Goal: Task Accomplishment & Management: Manage account settings

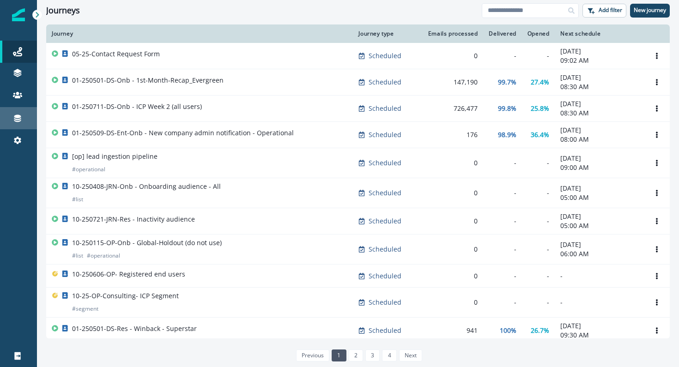
click at [21, 125] on link "Connections" at bounding box center [18, 118] width 37 height 22
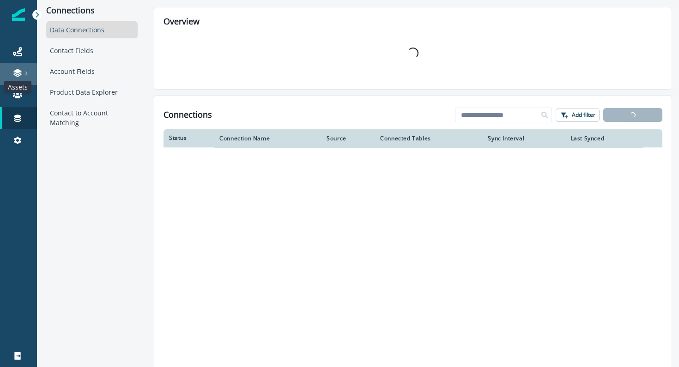
click at [21, 75] on icon at bounding box center [17, 72] width 9 height 9
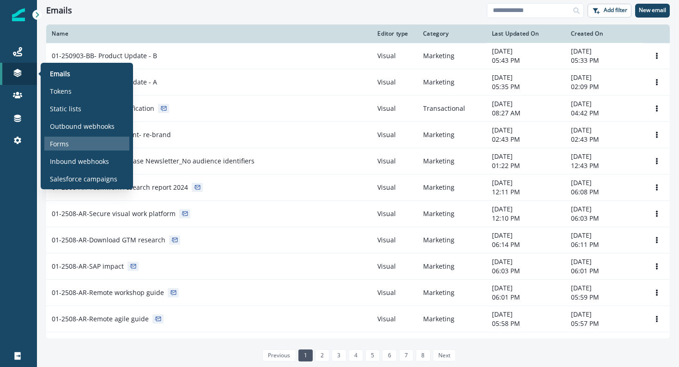
click at [64, 143] on p "Forms" at bounding box center [59, 144] width 19 height 10
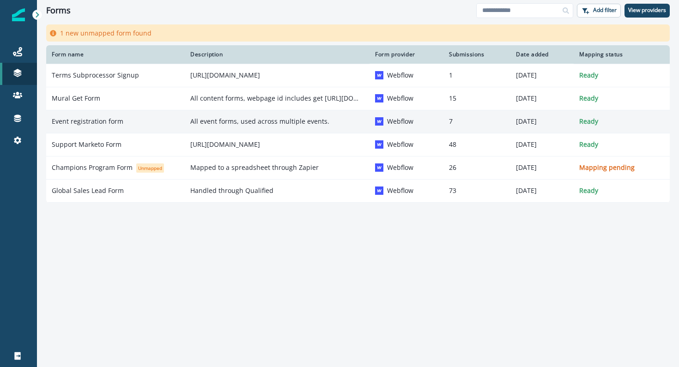
click at [72, 124] on p "Event registration form" at bounding box center [88, 121] width 72 height 9
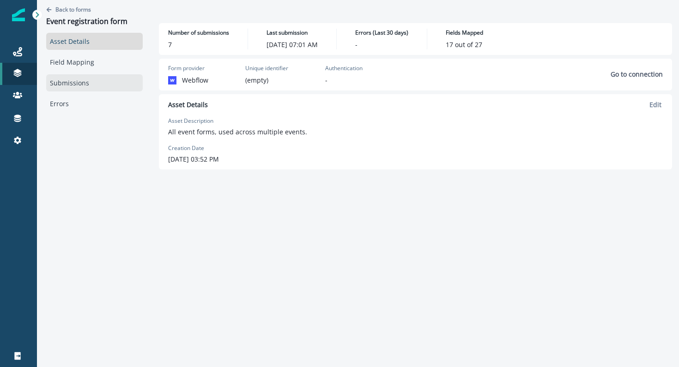
click at [76, 82] on link "Submissions" at bounding box center [94, 82] width 97 height 17
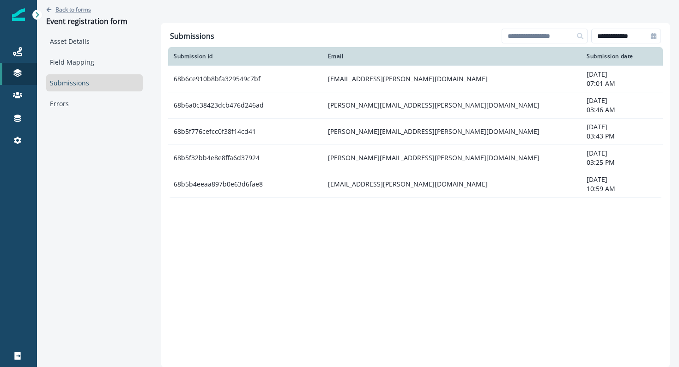
click at [79, 6] on p "Back to forms" at bounding box center [73, 10] width 36 height 8
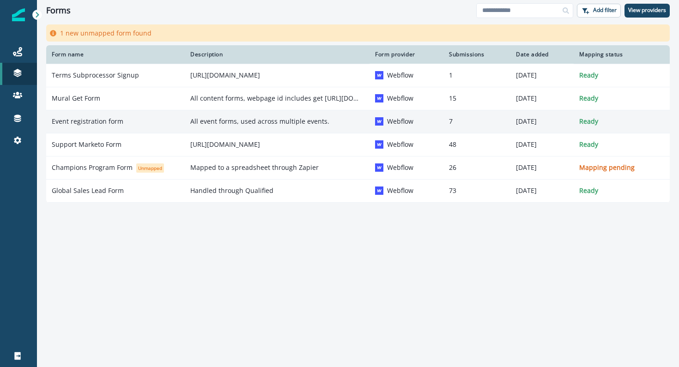
click at [91, 127] on td "Event registration form" at bounding box center [115, 121] width 139 height 23
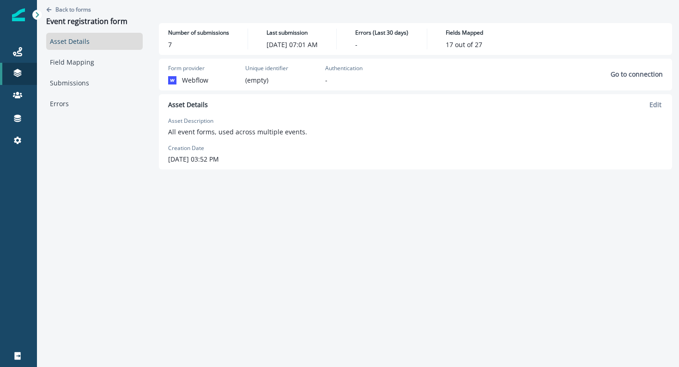
click at [177, 152] on label "Creation Date" at bounding box center [186, 148] width 36 height 8
click at [61, 81] on link "Submissions" at bounding box center [94, 82] width 97 height 17
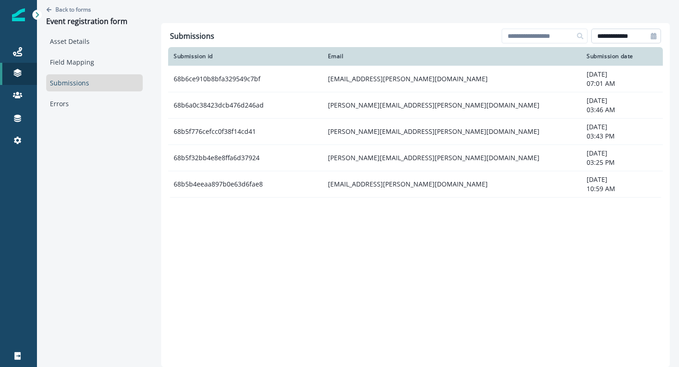
click at [609, 38] on input "**********" at bounding box center [627, 36] width 70 height 15
select select "*"
select select "****"
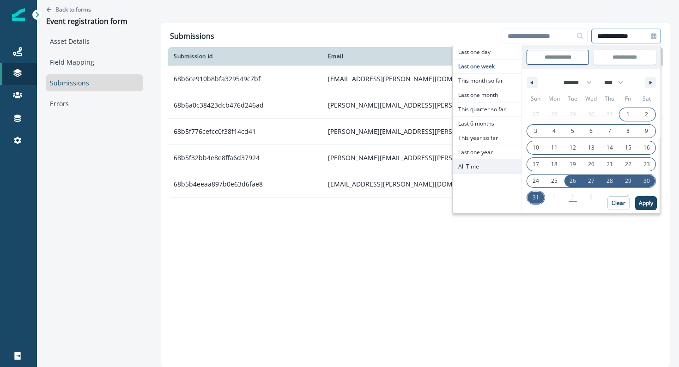
click at [470, 162] on span "All Time" at bounding box center [487, 167] width 69 height 14
type input "********"
type input "**********"
select select "**"
select select "****"
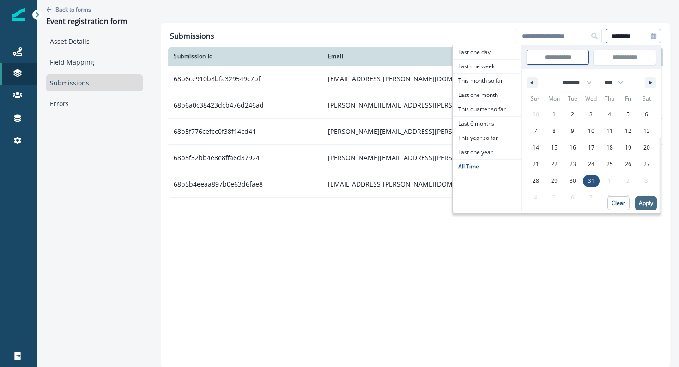
click at [650, 207] on p "Apply" at bounding box center [646, 203] width 14 height 6
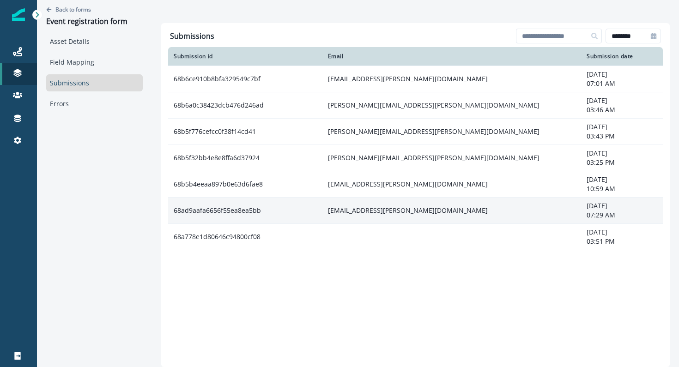
click at [395, 207] on td "[EMAIL_ADDRESS][PERSON_NAME][DOMAIN_NAME]" at bounding box center [452, 210] width 259 height 26
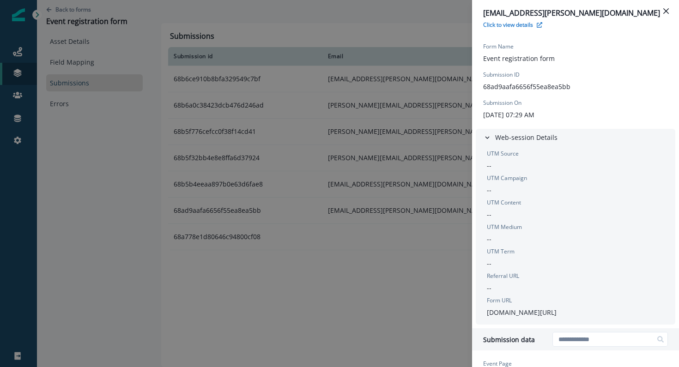
scroll to position [29, 0]
drag, startPoint x: 580, startPoint y: 318, endPoint x: 486, endPoint y: 312, distance: 94.0
click at [486, 312] on div "UTM Source -- UTM Campaign -- UTM Content -- UTM Medium -- UTM Term -- Referral…" at bounding box center [575, 233] width 185 height 168
copy p "[DOMAIN_NAME][URL]"
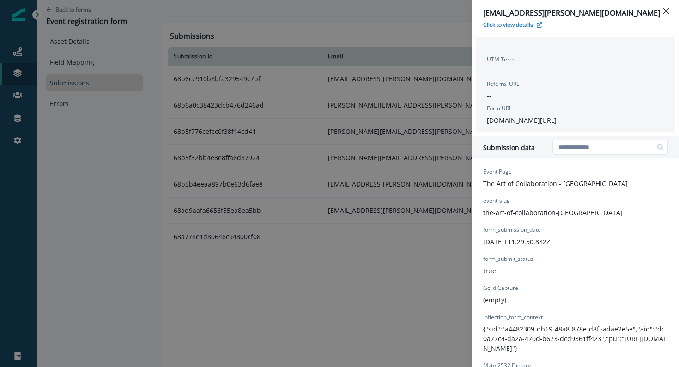
scroll to position [231, 0]
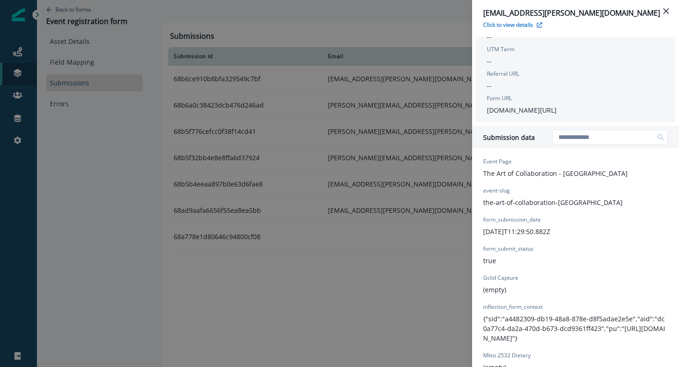
drag, startPoint x: 579, startPoint y: 213, endPoint x: 481, endPoint y: 207, distance: 98.1
copy p "the-art-of-collaboration-[GEOGRAPHIC_DATA]"
click at [388, 255] on div "[EMAIL_ADDRESS][PERSON_NAME][DOMAIN_NAME] Click to view details Form Provider W…" at bounding box center [339, 183] width 679 height 367
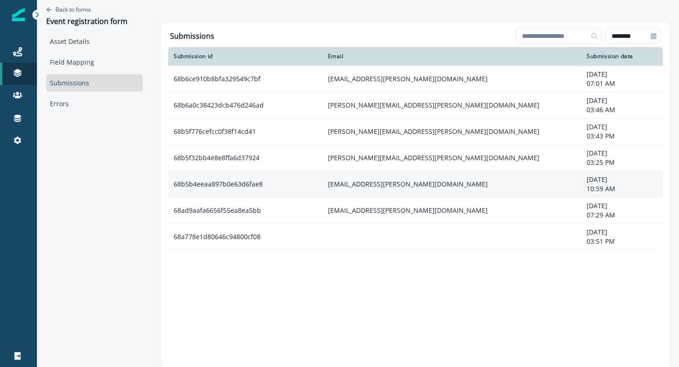
click at [355, 188] on td "[EMAIL_ADDRESS][PERSON_NAME][DOMAIN_NAME]" at bounding box center [452, 184] width 259 height 26
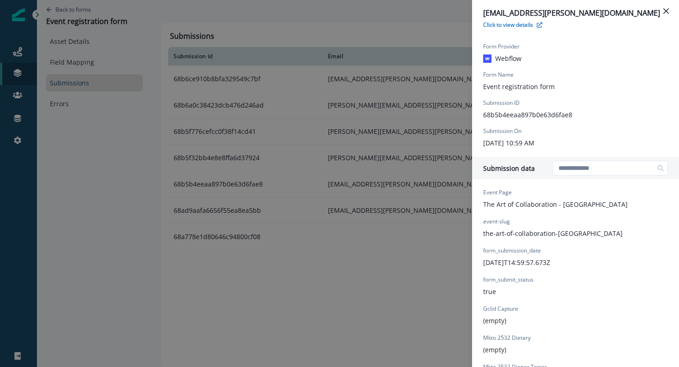
click at [356, 161] on div "[EMAIL_ADDRESS][PERSON_NAME][DOMAIN_NAME] Click to view details Form Provider W…" at bounding box center [339, 183] width 679 height 367
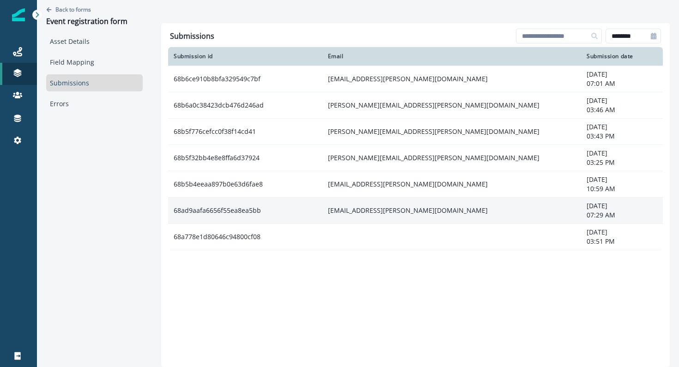
click at [360, 210] on td "[EMAIL_ADDRESS][PERSON_NAME][DOMAIN_NAME]" at bounding box center [452, 210] width 259 height 26
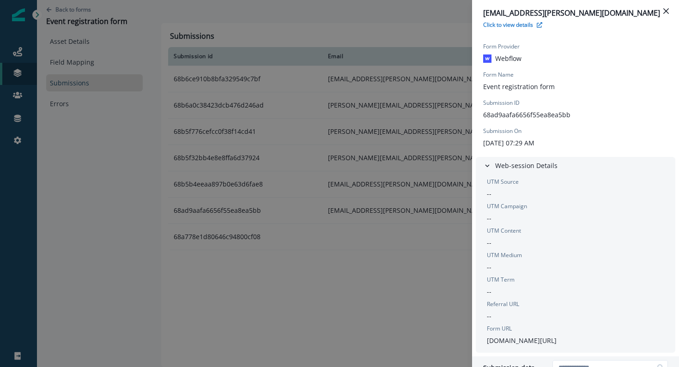
click at [365, 213] on div "[EMAIL_ADDRESS][PERSON_NAME][DOMAIN_NAME] Click to view details Form Provider W…" at bounding box center [339, 183] width 679 height 367
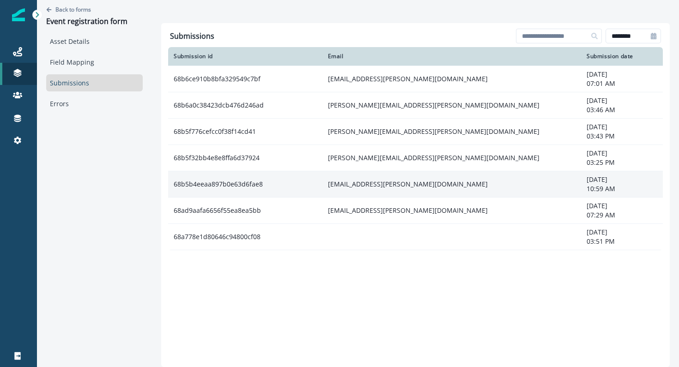
click at [361, 185] on td "[EMAIL_ADDRESS][PERSON_NAME][DOMAIN_NAME]" at bounding box center [452, 184] width 259 height 26
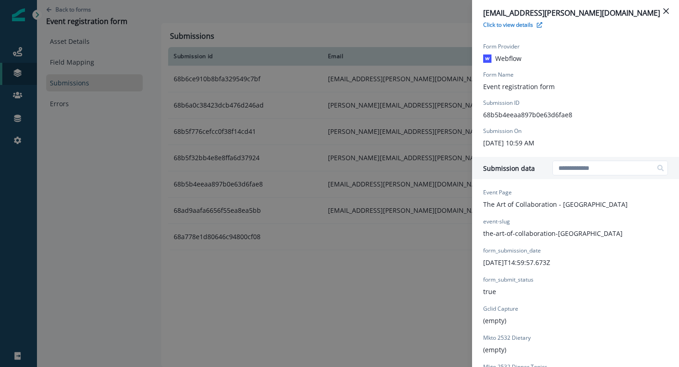
click at [377, 143] on div "[EMAIL_ADDRESS][PERSON_NAME][DOMAIN_NAME] Click to view details Form Provider W…" at bounding box center [339, 183] width 679 height 367
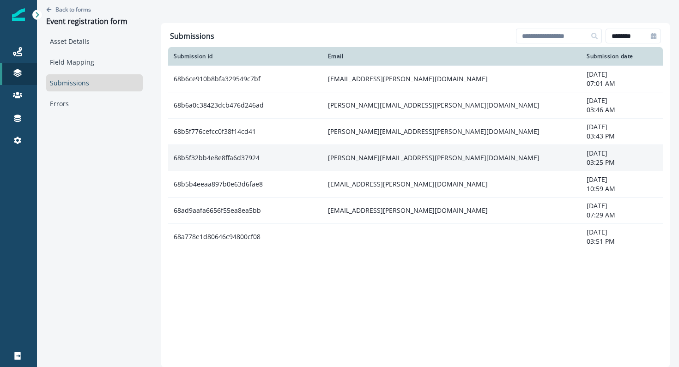
click at [379, 154] on td "[PERSON_NAME][EMAIL_ADDRESS][PERSON_NAME][DOMAIN_NAME]" at bounding box center [452, 158] width 259 height 26
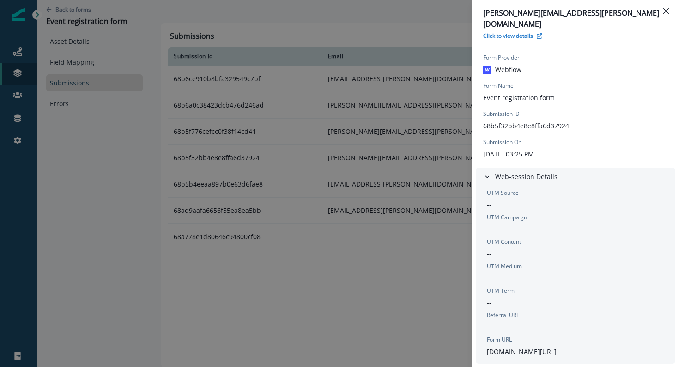
click at [379, 154] on div "[PERSON_NAME][EMAIL_ADDRESS][PERSON_NAME][DOMAIN_NAME] Click to view details Fo…" at bounding box center [339, 183] width 679 height 367
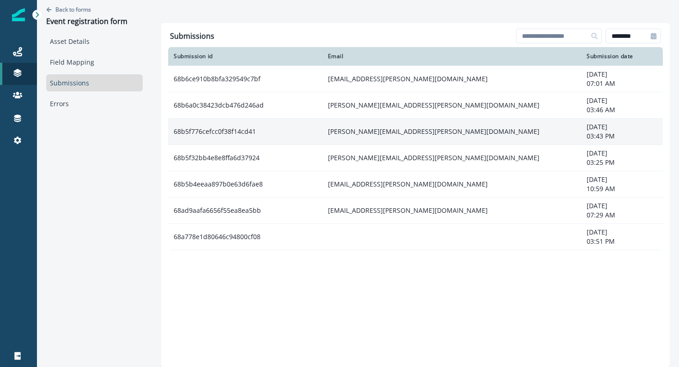
click at [370, 135] on td "[PERSON_NAME][EMAIL_ADDRESS][PERSON_NAME][DOMAIN_NAME]" at bounding box center [452, 131] width 259 height 26
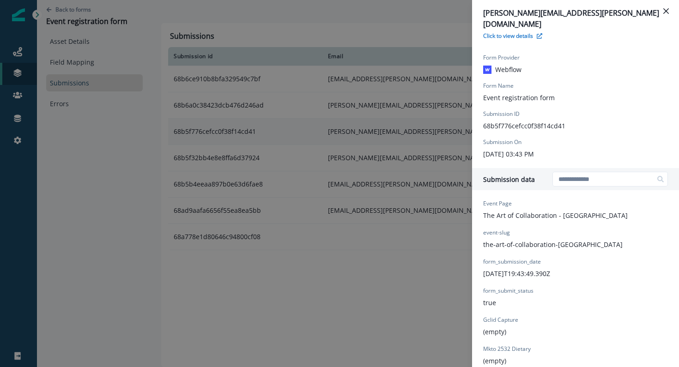
click at [370, 135] on div "[EMAIL_ADDRESS][PERSON_NAME][DOMAIN_NAME] Click to view details Form Provider W…" at bounding box center [339, 183] width 679 height 367
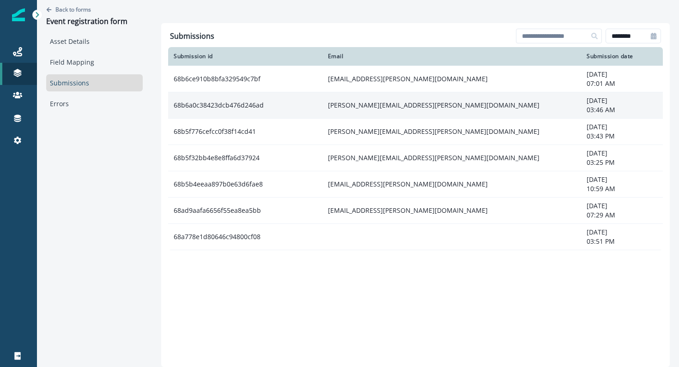
click at [369, 112] on td "[PERSON_NAME][EMAIL_ADDRESS][PERSON_NAME][DOMAIN_NAME]" at bounding box center [452, 105] width 259 height 26
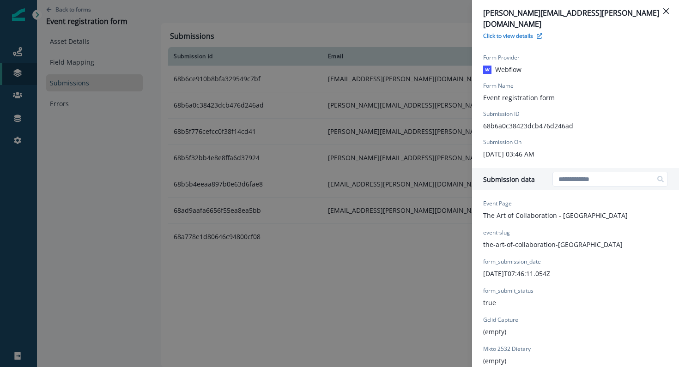
click at [369, 112] on div "[PERSON_NAME][EMAIL_ADDRESS][PERSON_NAME][DOMAIN_NAME] Click to view details Fo…" at bounding box center [339, 183] width 679 height 367
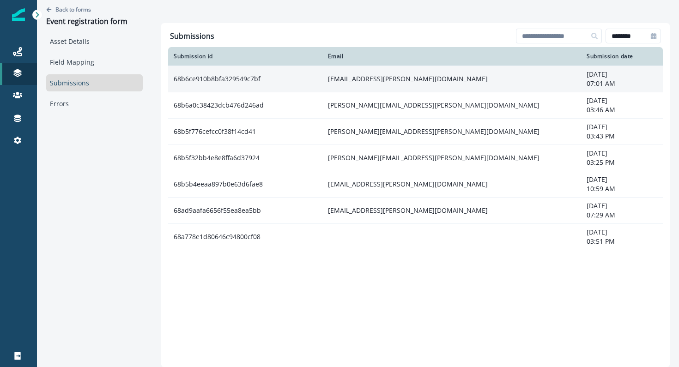
click at [366, 83] on td "[EMAIL_ADDRESS][PERSON_NAME][DOMAIN_NAME]" at bounding box center [452, 79] width 259 height 26
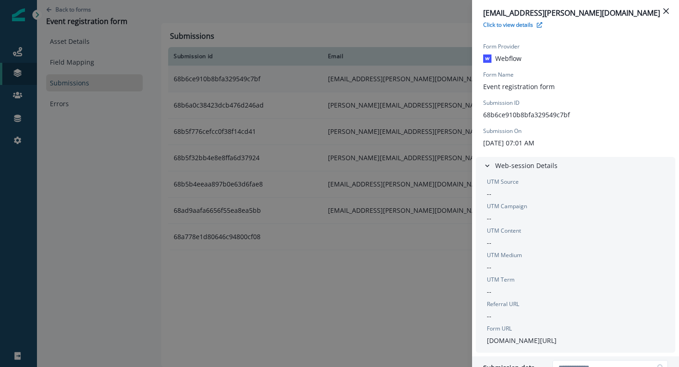
click at [366, 83] on div "[EMAIL_ADDRESS][PERSON_NAME][DOMAIN_NAME] Click to view details Form Provider W…" at bounding box center [339, 183] width 679 height 367
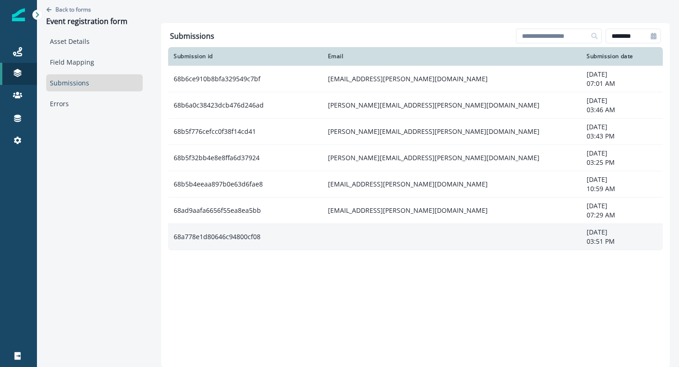
click at [497, 230] on td at bounding box center [452, 237] width 259 height 26
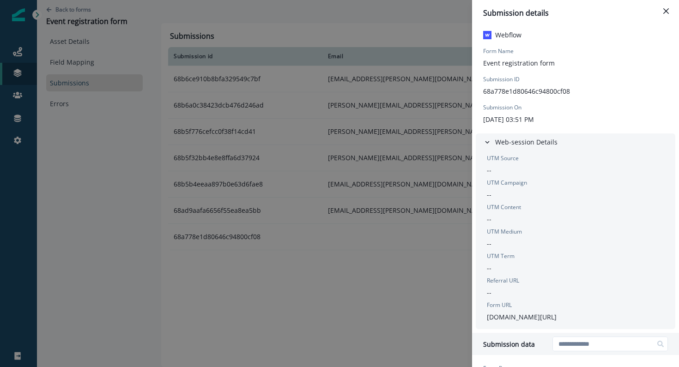
scroll to position [0, 0]
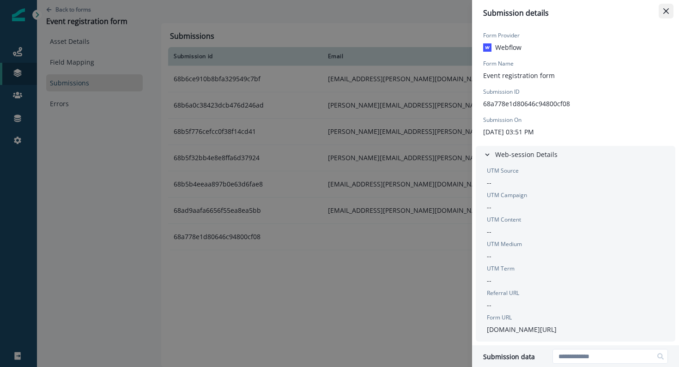
click at [664, 13] on icon "Close" at bounding box center [667, 11] width 6 height 6
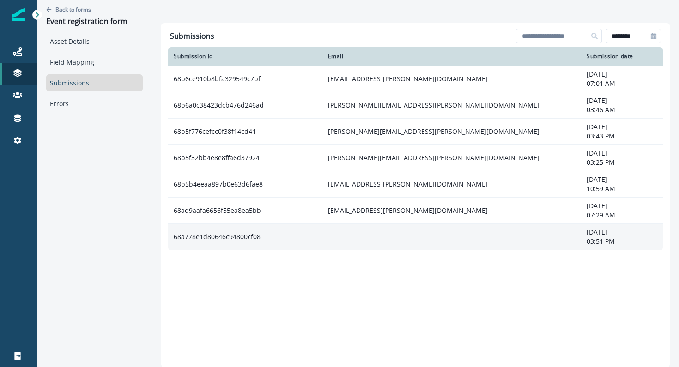
click at [419, 240] on td at bounding box center [452, 237] width 259 height 26
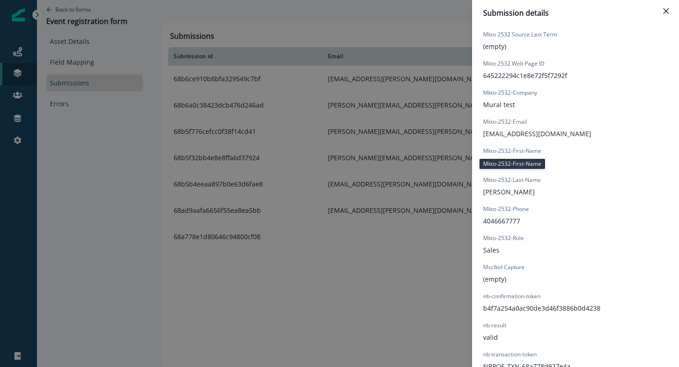
scroll to position [812, 0]
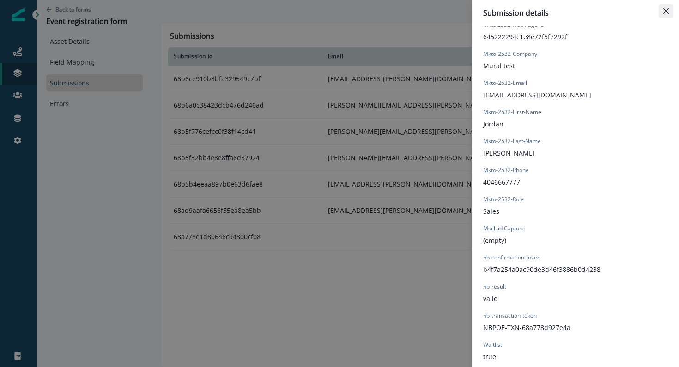
click at [668, 8] on icon "Close" at bounding box center [667, 11] width 6 height 6
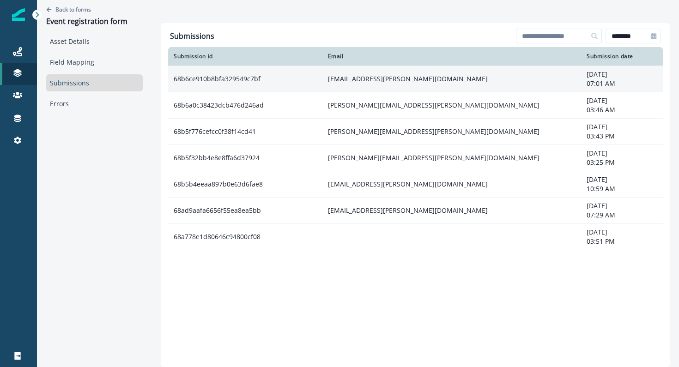
click at [239, 76] on td "68b6ce910b8bfa329549c7bf" at bounding box center [245, 79] width 154 height 26
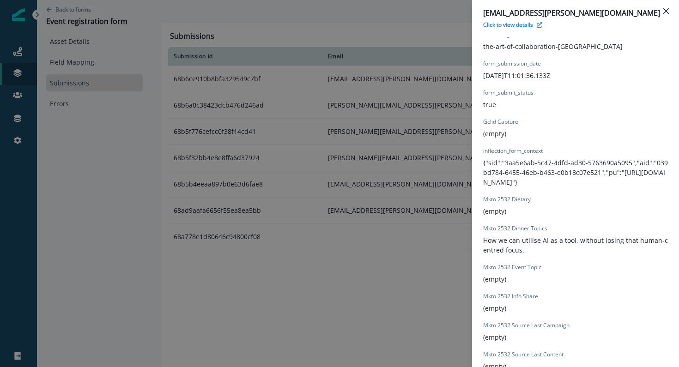
scroll to position [386, 0]
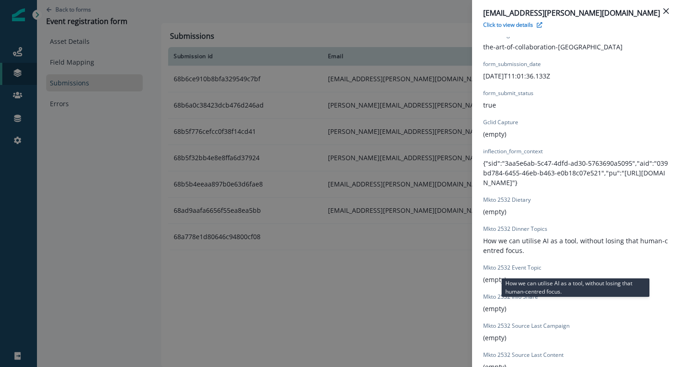
drag, startPoint x: 524, startPoint y: 265, endPoint x: 493, endPoint y: 261, distance: 31.7
click at [493, 256] on p "How we can utilise AI as a tool, without losing that human-centred focus." at bounding box center [575, 245] width 185 height 19
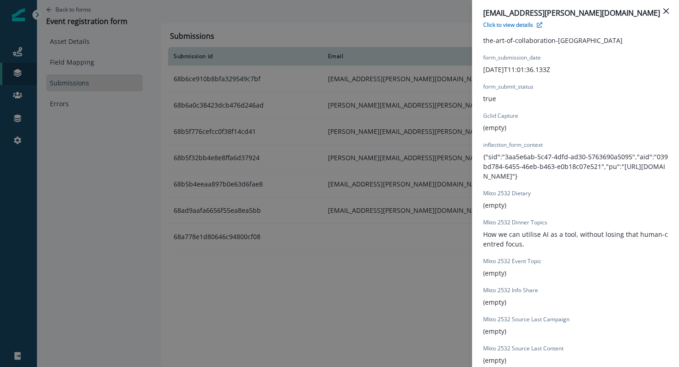
scroll to position [393, 0]
drag, startPoint x: 496, startPoint y: 253, endPoint x: 526, endPoint y: 268, distance: 32.9
click at [526, 249] on p "How we can utilise AI as a tool, without losing that human-centred focus." at bounding box center [575, 238] width 185 height 19
drag, startPoint x: 526, startPoint y: 268, endPoint x: 490, endPoint y: 259, distance: 37.4
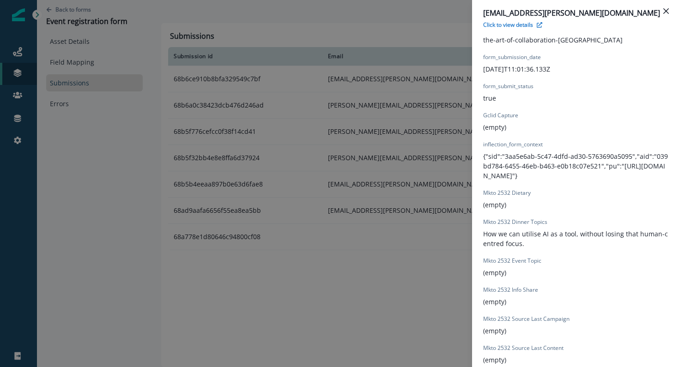
click at [490, 249] on p "How we can utilise AI as a tool, without losing that human-centred focus." at bounding box center [575, 238] width 185 height 19
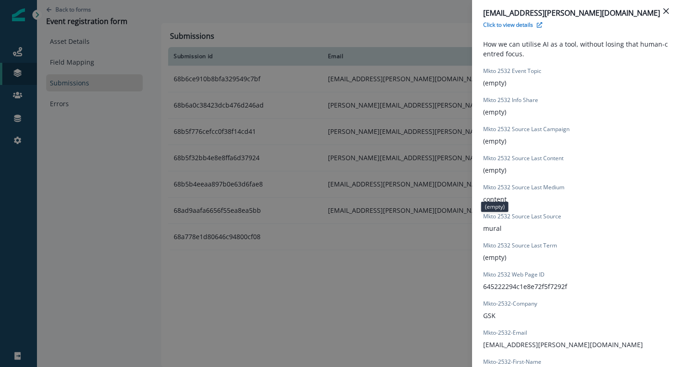
scroll to position [585, 0]
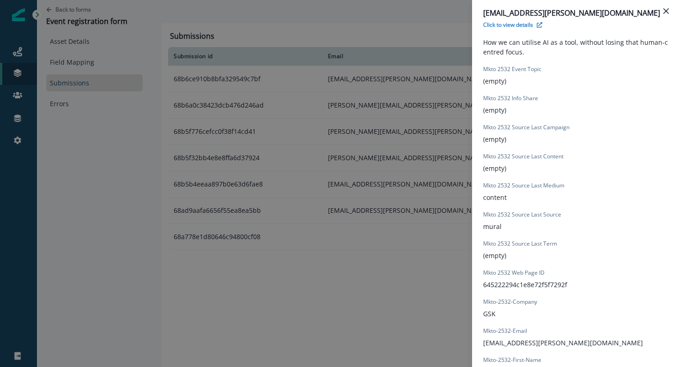
drag, startPoint x: 501, startPoint y: 219, endPoint x: 507, endPoint y: 234, distance: 16.2
click at [507, 234] on div "Event Page The Art of Collaboration - London event-slug the-art-of-collaboratio…" at bounding box center [575, 206] width 185 height 807
click at [507, 219] on p "Mkto 2532 Source Last Source" at bounding box center [522, 215] width 78 height 8
drag, startPoint x: 507, startPoint y: 244, endPoint x: 483, endPoint y: 175, distance: 74.0
click at [483, 175] on div "Event Page The Art of Collaboration - London event-slug the-art-of-collaboratio…" at bounding box center [575, 206] width 185 height 807
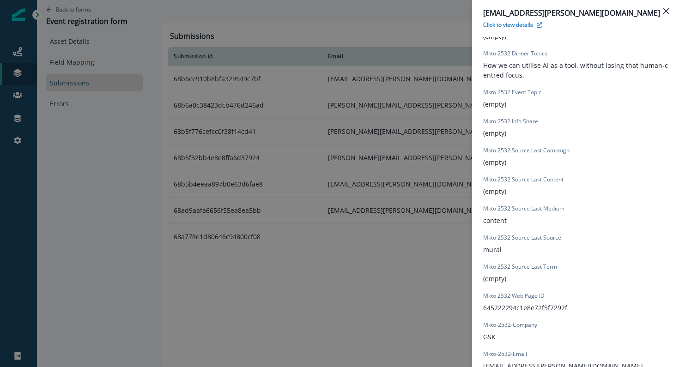
scroll to position [559, 0]
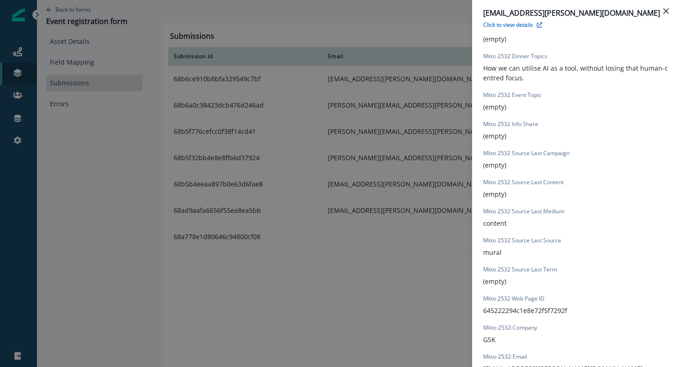
drag, startPoint x: 481, startPoint y: 74, endPoint x: 549, endPoint y: 183, distance: 128.2
click at [549, 183] on div "Event Page The Art of Collaboration - London event-slug the-art-of-collaboratio…" at bounding box center [575, 232] width 207 height 818
drag, startPoint x: 512, startPoint y: 245, endPoint x: 476, endPoint y: 230, distance: 38.9
click at [476, 230] on div "Event Page The Art of Collaboration - London event-slug the-art-of-collaboratio…" at bounding box center [575, 232] width 207 height 818
click at [494, 257] on p "mural" at bounding box center [492, 253] width 18 height 10
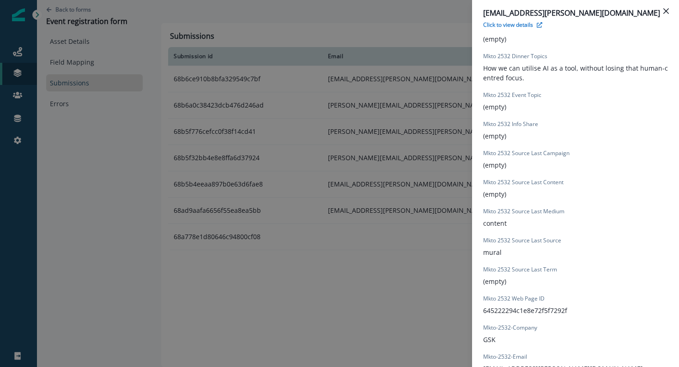
drag, startPoint x: 504, startPoint y: 275, endPoint x: 482, endPoint y: 260, distance: 26.0
click at [482, 260] on div "Event Page The Art of Collaboration - London event-slug the-art-of-collaboratio…" at bounding box center [575, 232] width 207 height 818
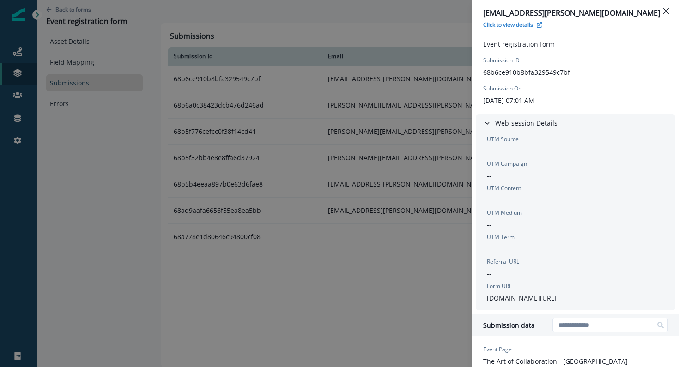
scroll to position [0, 0]
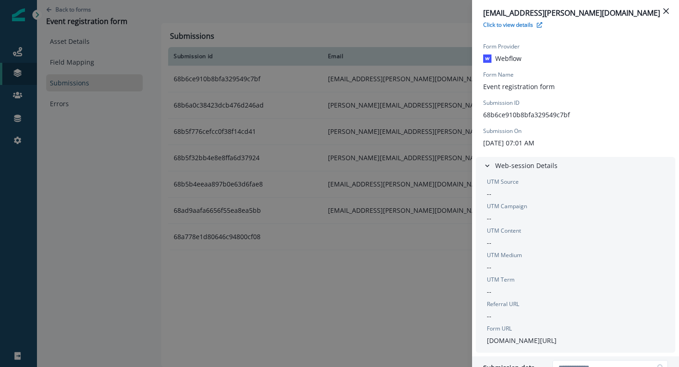
click at [119, 152] on div "[EMAIL_ADDRESS][PERSON_NAME][DOMAIN_NAME] Click to view details Form Provider W…" at bounding box center [339, 183] width 679 height 367
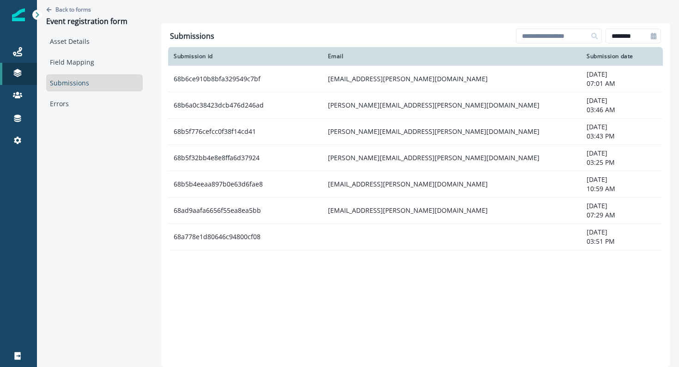
click at [82, 84] on link "Submissions" at bounding box center [94, 82] width 97 height 17
click at [68, 8] on p "Back to forms" at bounding box center [73, 10] width 36 height 8
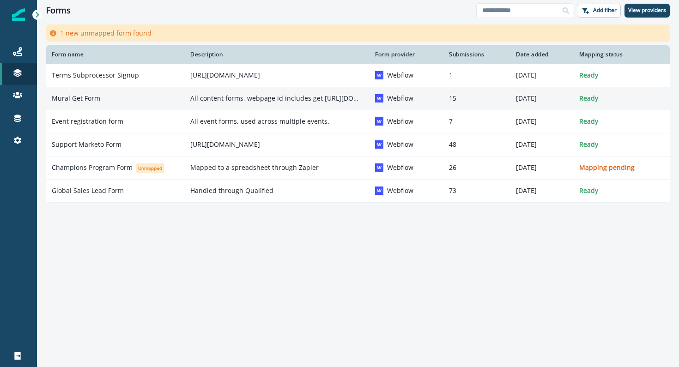
click at [90, 98] on p "Mural Get Form" at bounding box center [76, 98] width 49 height 9
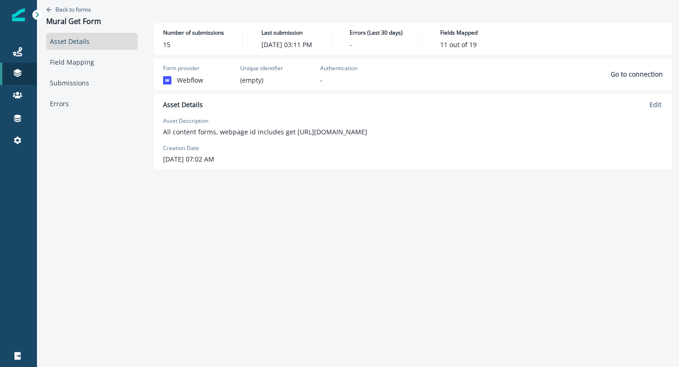
drag, startPoint x: 227, startPoint y: 129, endPoint x: 246, endPoint y: 141, distance: 22.7
click at [246, 141] on div "Asset Details Edit Asset Description All content forms, webpage id includes get…" at bounding box center [413, 132] width 500 height 64
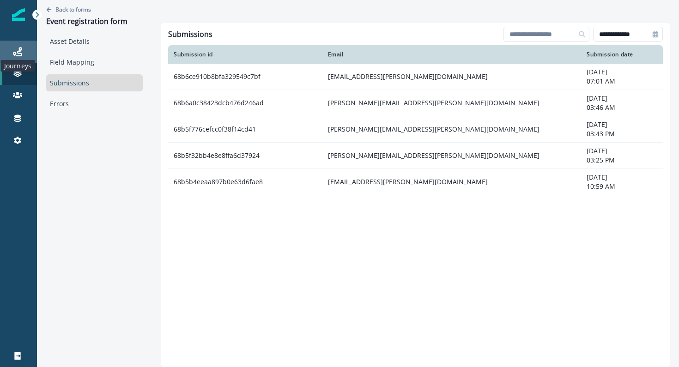
click at [19, 49] on icon at bounding box center [17, 51] width 9 height 9
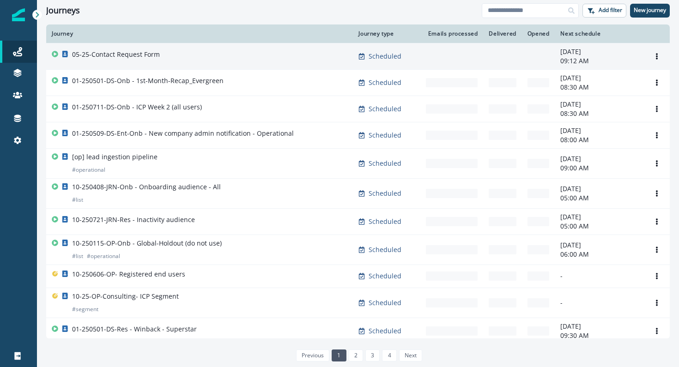
click at [188, 58] on div "05-25-Contact Request Form" at bounding box center [200, 56] width 296 height 13
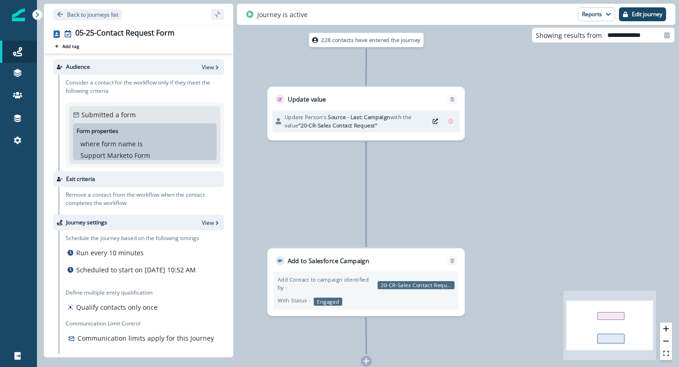
scroll to position [16, 0]
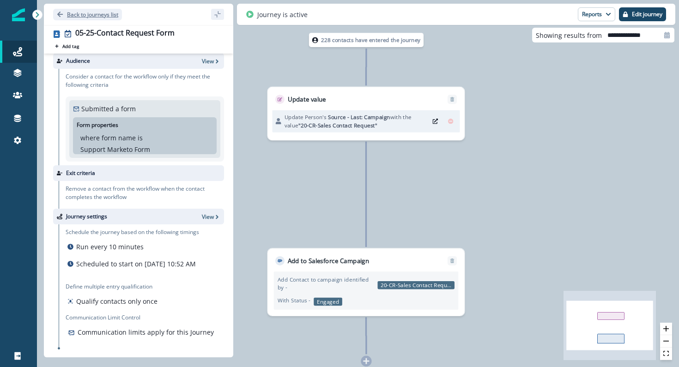
click at [67, 16] on p "Back to journeys list" at bounding box center [92, 15] width 51 height 8
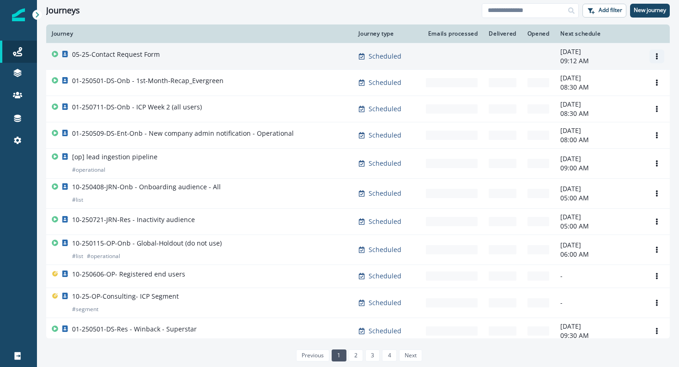
click at [659, 58] on icon "Options" at bounding box center [657, 56] width 6 height 6
click at [630, 75] on button "Clone" at bounding box center [612, 78] width 103 height 15
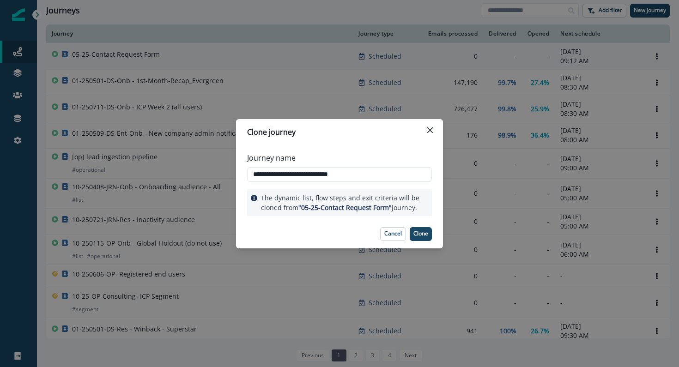
paste input "**********"
type input "**********"
click at [425, 238] on button "Clone" at bounding box center [421, 234] width 22 height 14
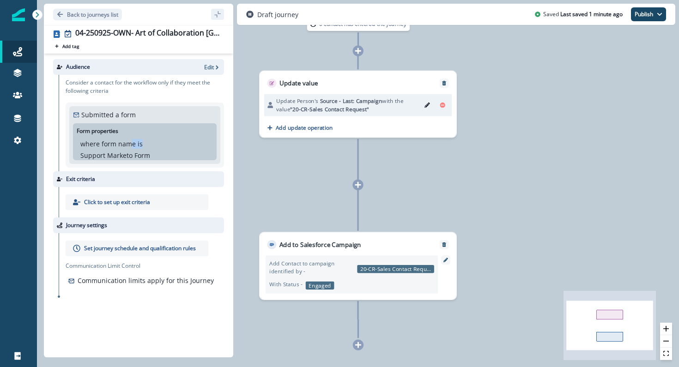
drag, startPoint x: 129, startPoint y: 140, endPoint x: 137, endPoint y: 149, distance: 11.8
click at [137, 149] on div "where form name is Support Marketo Form" at bounding box center [144, 149] width 129 height 21
click at [217, 71] on div "Audience Edit" at bounding box center [138, 67] width 171 height 16
click at [216, 69] on icon "button" at bounding box center [217, 67] width 6 height 6
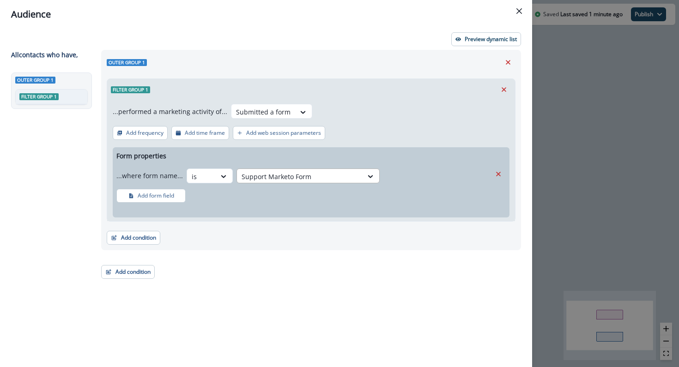
click at [318, 179] on div at bounding box center [300, 177] width 116 height 12
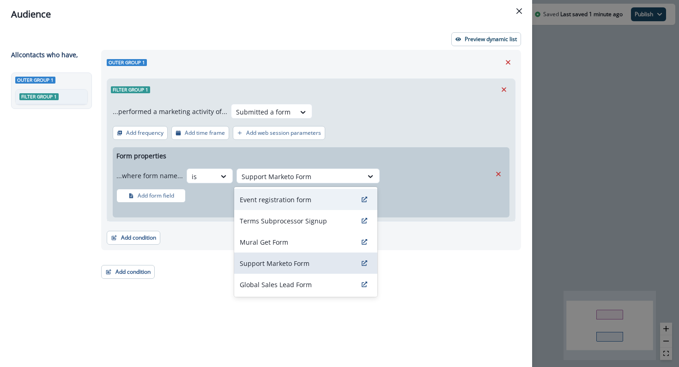
click at [317, 192] on div "Event registration form" at bounding box center [305, 199] width 143 height 21
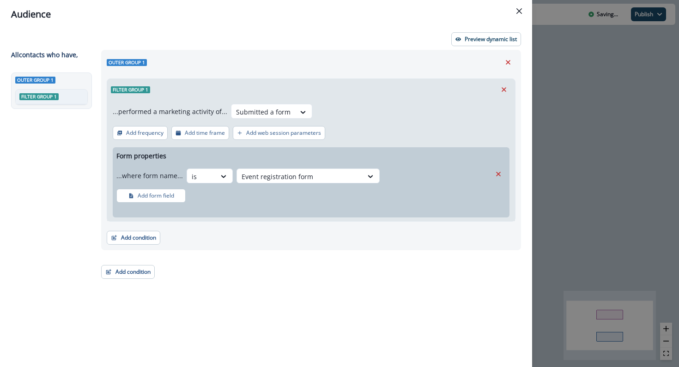
click at [317, 192] on div "...where form name... is Event registration form Add form field" at bounding box center [303, 184] width 375 height 38
click at [142, 240] on button "Add condition" at bounding box center [134, 238] width 54 height 14
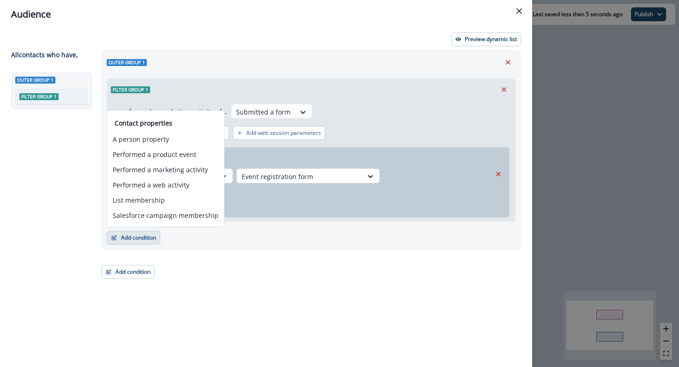
click at [265, 217] on div "Add form property" at bounding box center [311, 212] width 397 height 11
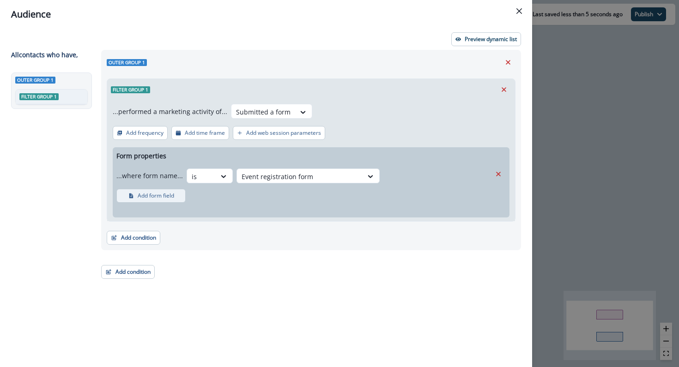
click at [164, 194] on p "Add form field" at bounding box center [156, 196] width 37 height 6
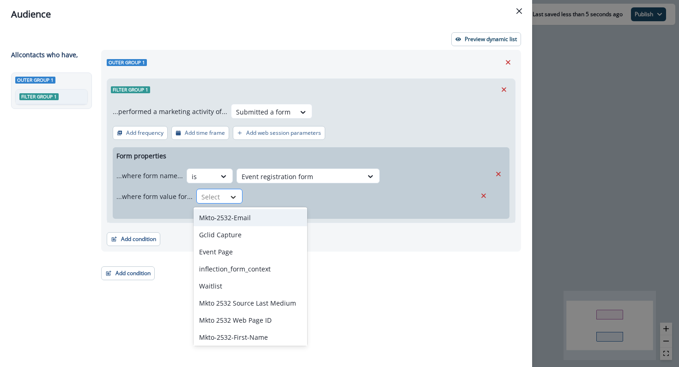
click at [232, 197] on icon at bounding box center [233, 197] width 5 height 3
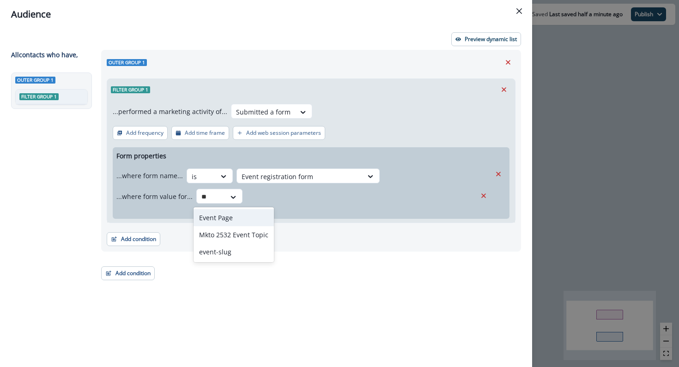
type input "***"
click at [233, 250] on div "event-slug" at bounding box center [234, 252] width 80 height 17
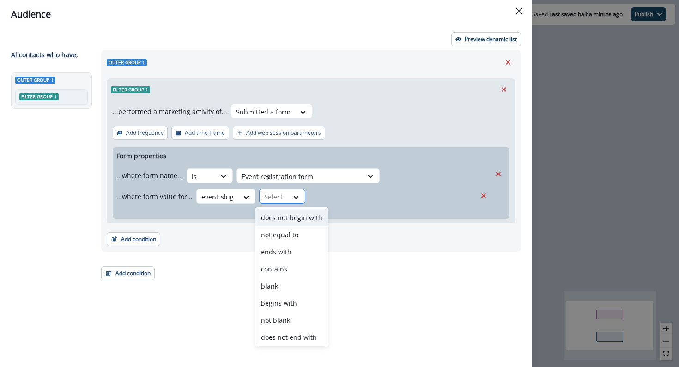
click at [288, 200] on div at bounding box center [296, 197] width 16 height 9
click at [281, 269] on div "contains" at bounding box center [292, 269] width 73 height 17
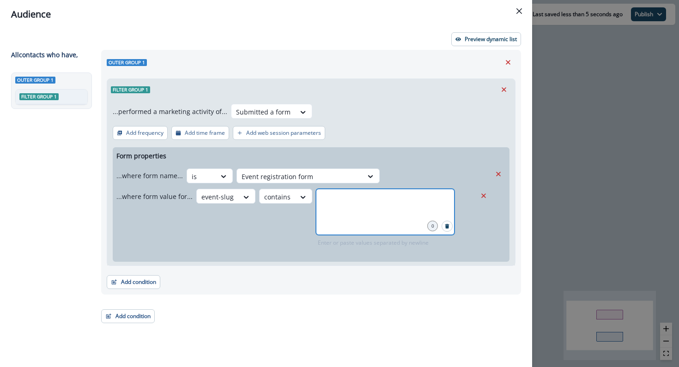
click at [348, 206] on input "text" at bounding box center [385, 200] width 136 height 18
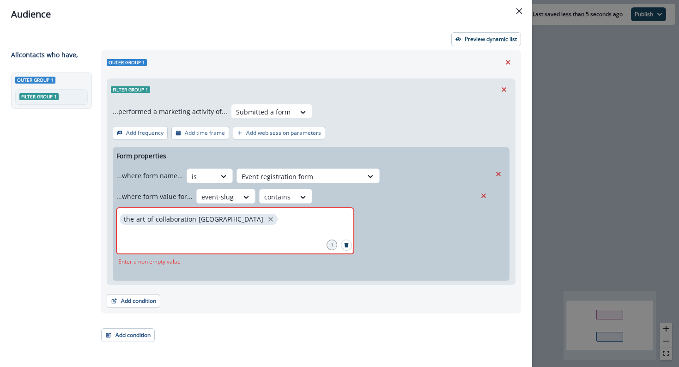
click at [226, 339] on div "Outer group 1 Filter group 1 ...performed a marketing activity of... Submitted …" at bounding box center [309, 196] width 426 height 293
click at [189, 252] on div "the-art-of-collaboration-[GEOGRAPHIC_DATA]" at bounding box center [235, 231] width 238 height 46
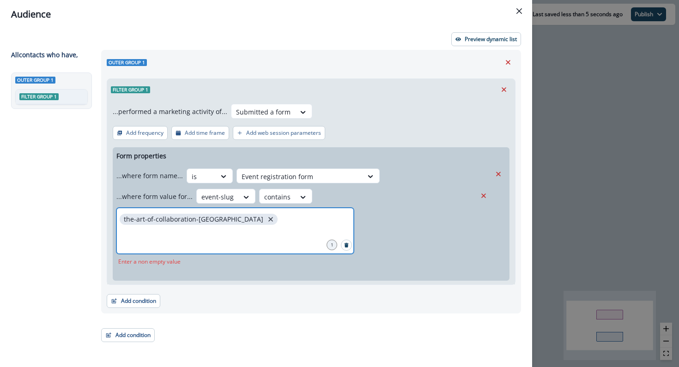
click at [269, 219] on icon "close" at bounding box center [271, 219] width 5 height 5
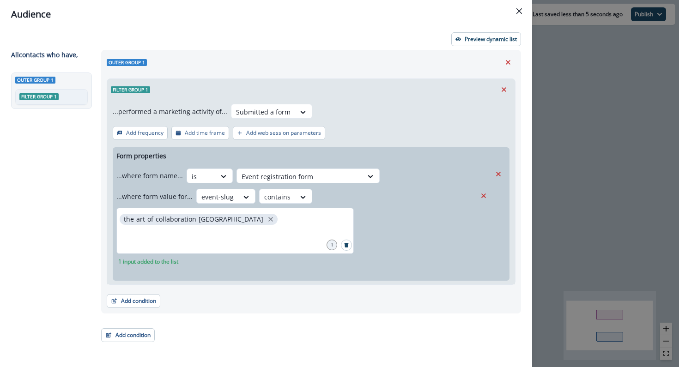
click at [268, 291] on div "Add condition Contact properties A person property Performed a product event Pe…" at bounding box center [311, 296] width 409 height 23
click at [503, 42] on p "Preview dynamic list" at bounding box center [491, 39] width 52 height 6
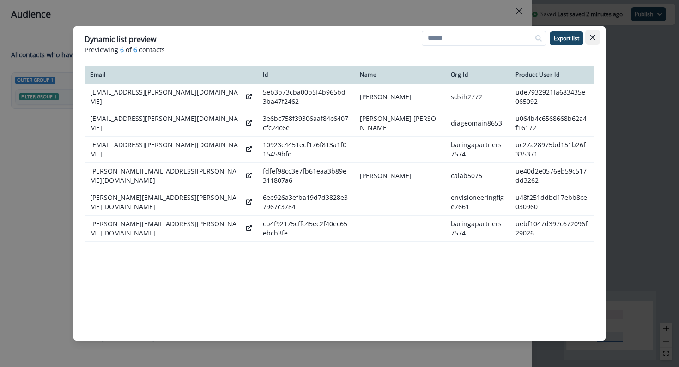
click at [592, 36] on icon "Close" at bounding box center [593, 38] width 6 height 6
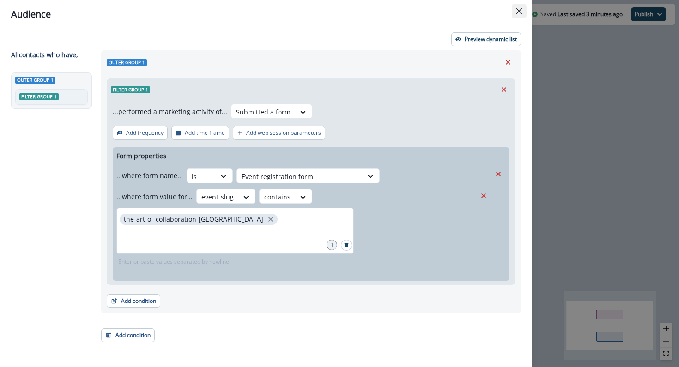
click at [515, 15] on button "Close" at bounding box center [519, 11] width 15 height 15
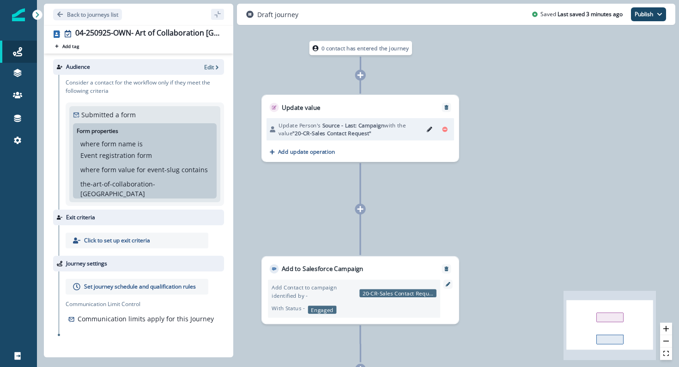
click at [429, 129] on icon "Edit" at bounding box center [430, 130] width 6 height 6
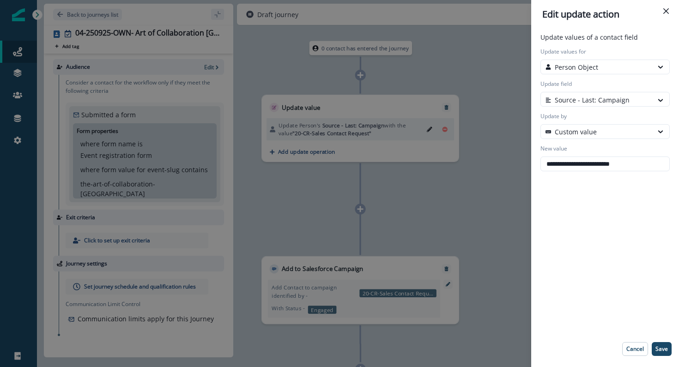
drag, startPoint x: 645, startPoint y: 168, endPoint x: 532, endPoint y: 158, distance: 113.7
click at [532, 158] on div "**********" at bounding box center [605, 198] width 148 height 339
paste input "**********"
type input "**********"
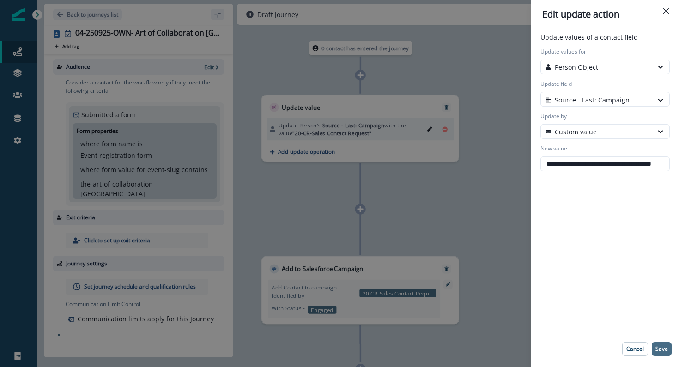
scroll to position [0, 0]
click at [665, 350] on p "Save" at bounding box center [662, 349] width 12 height 6
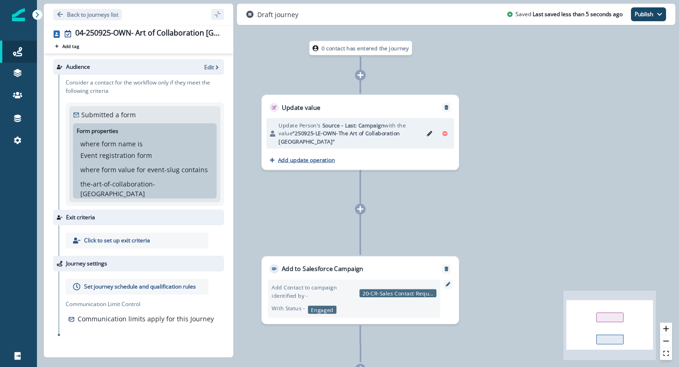
click at [300, 156] on p "Add update operation" at bounding box center [306, 159] width 57 height 7
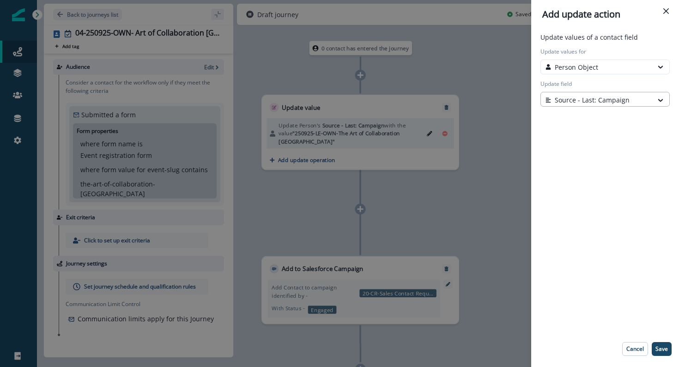
click at [593, 102] on div at bounding box center [597, 100] width 103 height 12
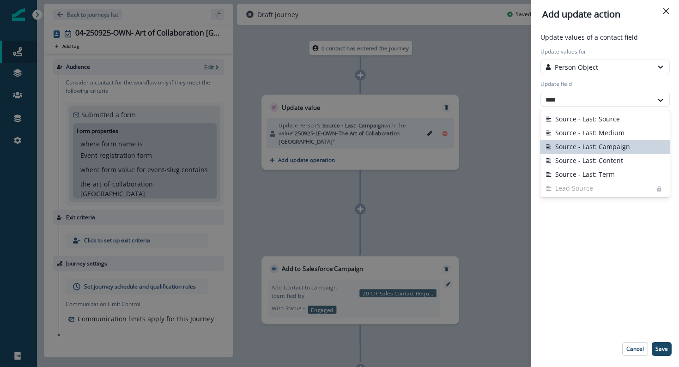
type input "****"
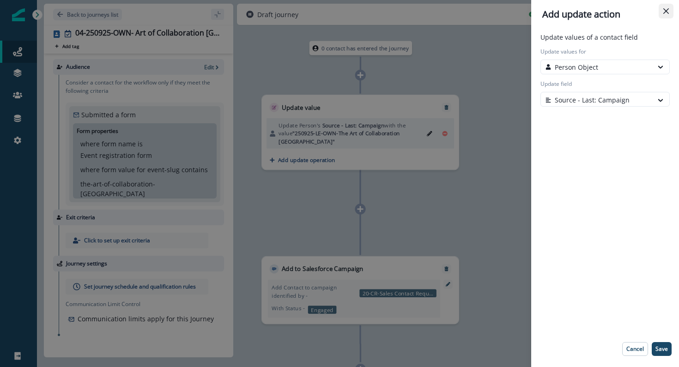
click at [667, 14] on button "Close" at bounding box center [666, 11] width 15 height 15
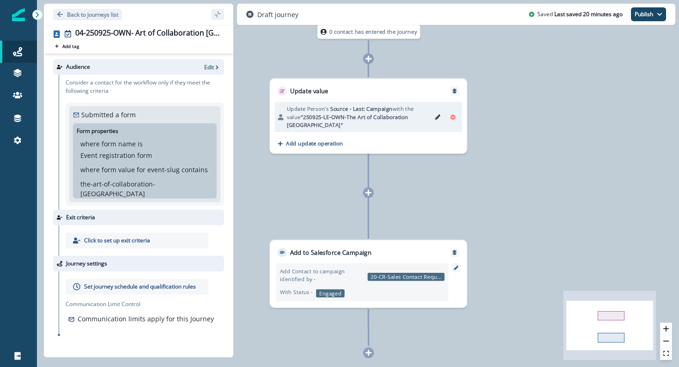
click at [368, 290] on div "With Status - Engaged" at bounding box center [362, 292] width 165 height 11
click at [380, 275] on p "20-CR-Sales Contact Request" at bounding box center [406, 277] width 77 height 8
click at [457, 269] on icon at bounding box center [456, 268] width 5 height 5
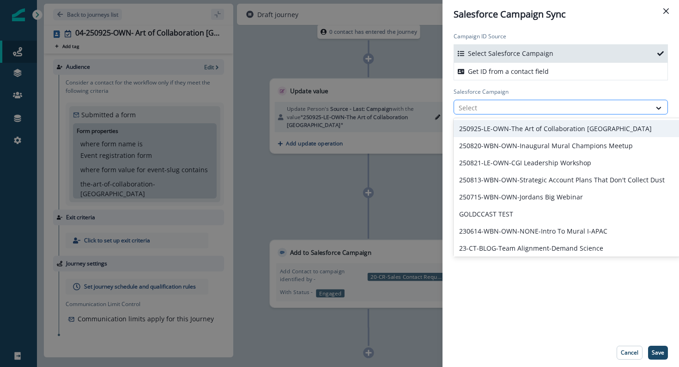
click at [500, 108] on div at bounding box center [553, 108] width 188 height 12
paste input "**********"
type input "**********"
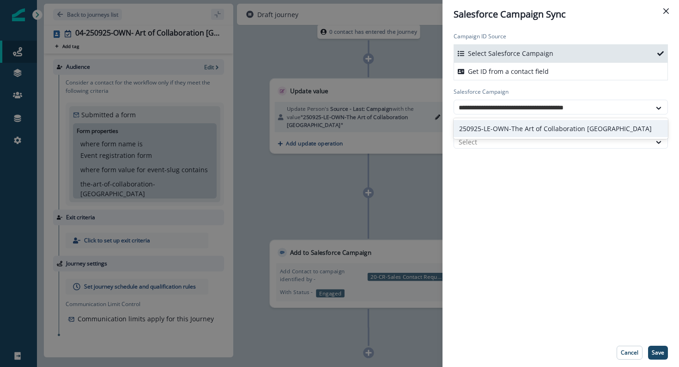
click at [502, 129] on div "250925-LE-OWN-The Art of Collaboration London" at bounding box center [561, 128] width 214 height 17
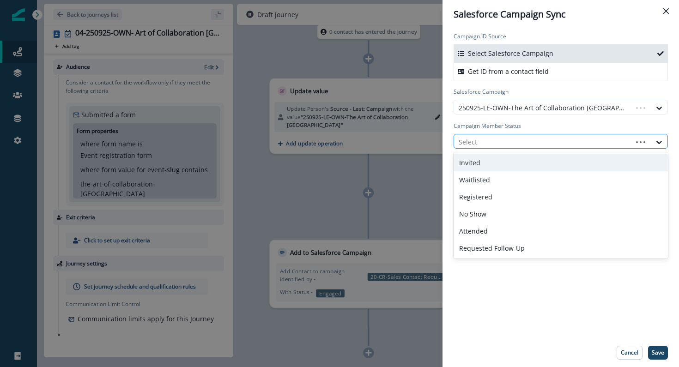
click at [500, 146] on div at bounding box center [543, 142] width 169 height 12
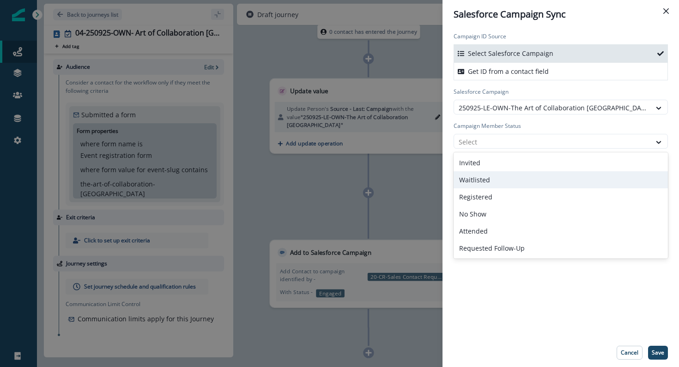
click at [492, 178] on div "Waitlisted" at bounding box center [561, 179] width 214 height 17
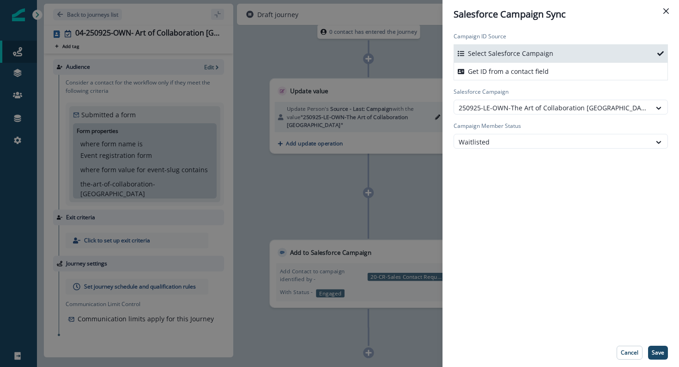
click at [492, 178] on div "Campaign ID Source Select Salesforce Campaign Get ID from a contact field Sales…" at bounding box center [561, 184] width 237 height 310
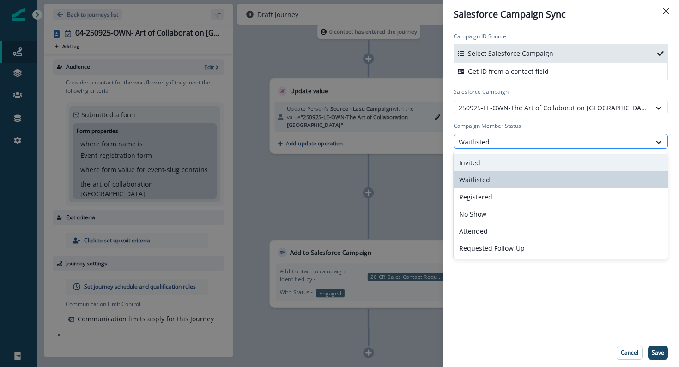
click at [490, 143] on div at bounding box center [553, 142] width 188 height 12
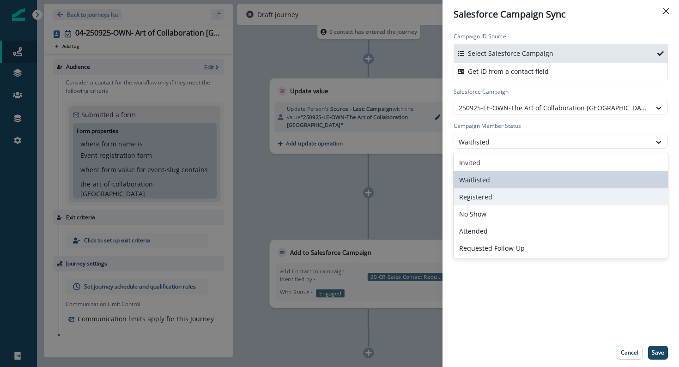
click at [488, 205] on div "Registered" at bounding box center [561, 197] width 214 height 17
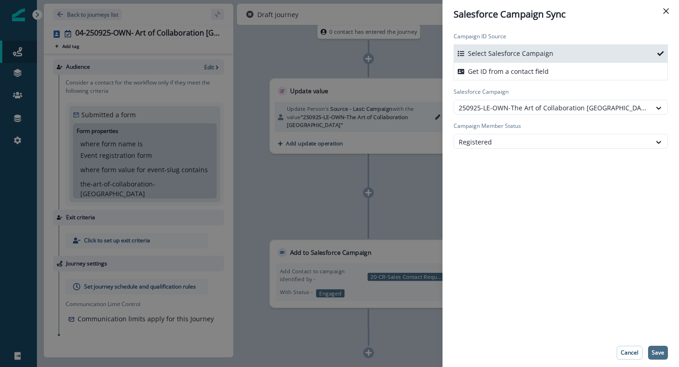
click at [658, 354] on p "Save" at bounding box center [658, 353] width 12 height 6
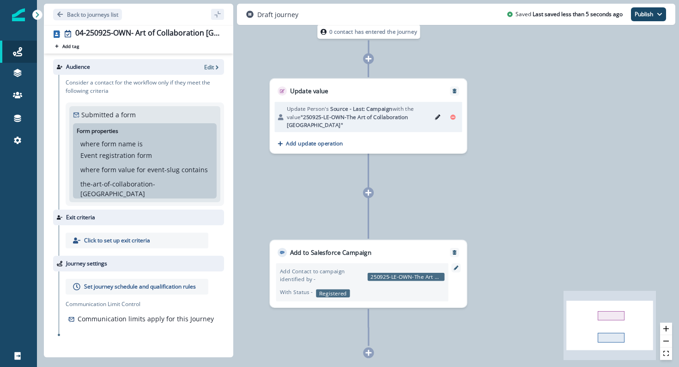
click at [116, 283] on p "Set journey schedule and qualification rules" at bounding box center [140, 287] width 112 height 8
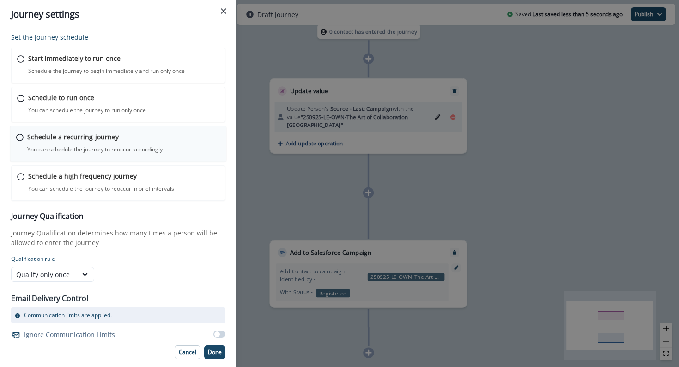
click at [17, 128] on div "Schedule a recurring journey You can schedule the journey to reoccur accordingl…" at bounding box center [118, 144] width 217 height 36
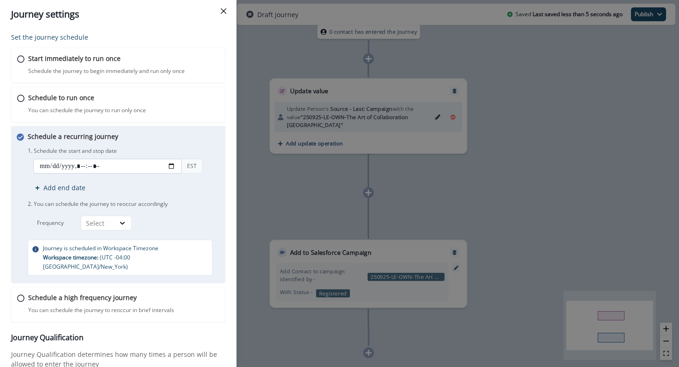
click at [175, 170] on input "datetime-local" at bounding box center [107, 166] width 148 height 15
type input "**********"
click at [201, 138] on div "Schedule a recurring journey You can schedule the journey to reoccur accordingl…" at bounding box center [125, 204] width 194 height 144
click at [116, 223] on div at bounding box center [123, 223] width 16 height 9
click at [31, 231] on div "Schedule a recurring journey You can schedule the journey to reoccur accordingl…" at bounding box center [125, 204] width 194 height 144
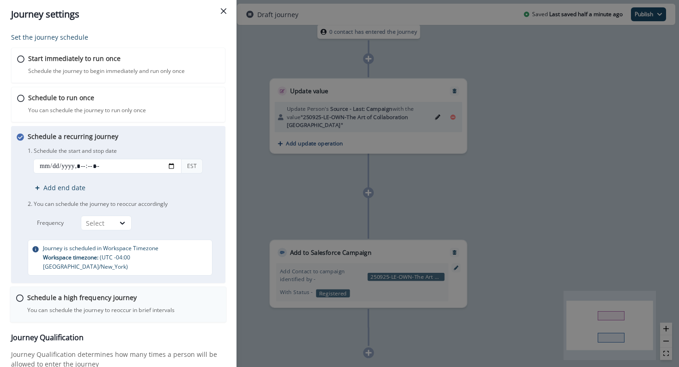
click at [26, 287] on div "Schedule a high frequency journey You can schedule the journey to reoccur in br…" at bounding box center [118, 305] width 217 height 36
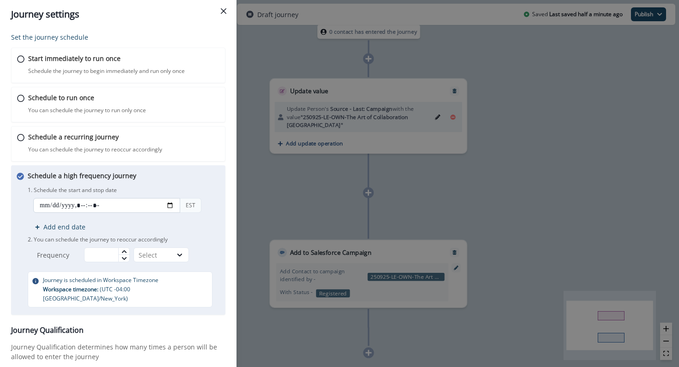
click at [170, 207] on input "datetime-local" at bounding box center [106, 205] width 147 height 15
type input "**********"
click at [196, 189] on p "1. Schedule the start and stop date" at bounding box center [124, 190] width 192 height 8
click at [126, 252] on icon at bounding box center [124, 251] width 5 height 3
click at [158, 250] on div "Select" at bounding box center [153, 256] width 38 height 12
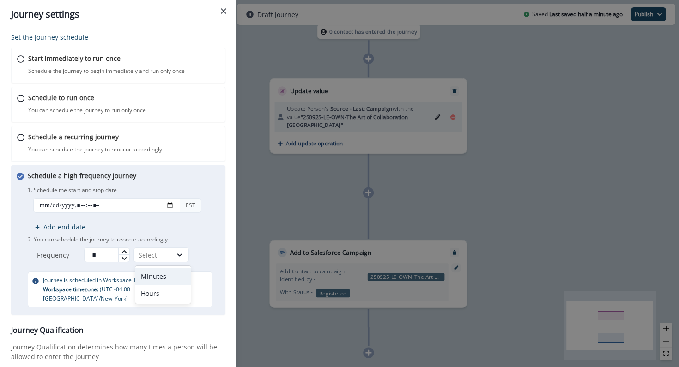
click at [158, 274] on div "Minutes" at bounding box center [162, 276] width 55 height 17
click at [110, 260] on input "*" at bounding box center [107, 255] width 46 height 15
type input "**"
click at [218, 241] on p "2. You can schedule the journey to reoccur accordingly" at bounding box center [124, 240] width 192 height 8
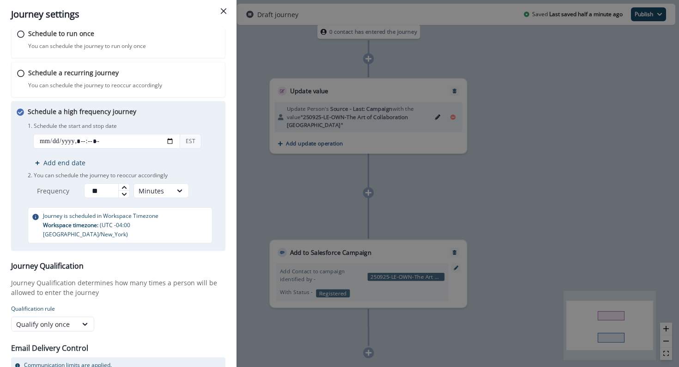
scroll to position [101, 0]
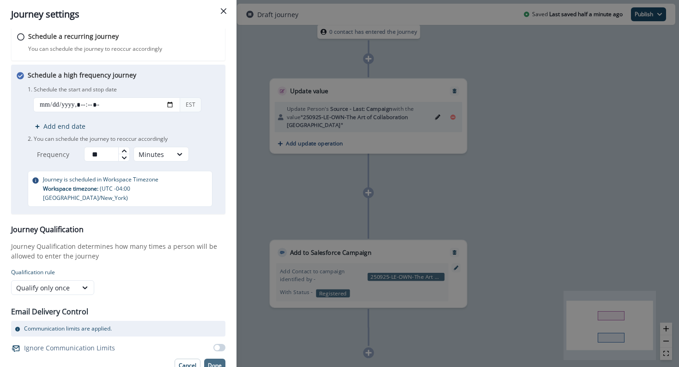
click at [211, 363] on p "Done" at bounding box center [215, 366] width 14 height 6
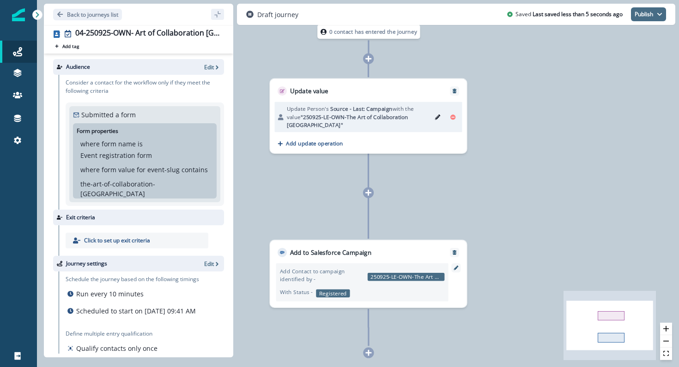
click at [646, 13] on button "Publish" at bounding box center [648, 14] width 35 height 14
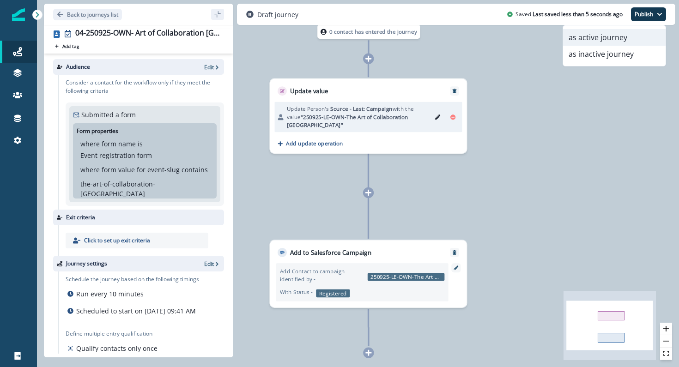
click at [633, 37] on button "as active journey" at bounding box center [614, 37] width 103 height 17
